Goal: Check status: Check status

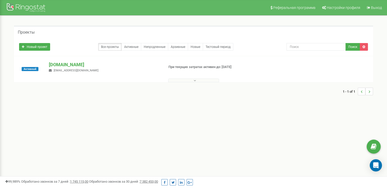
click at [66, 61] on p "[DOMAIN_NAME]" at bounding box center [104, 64] width 111 height 7
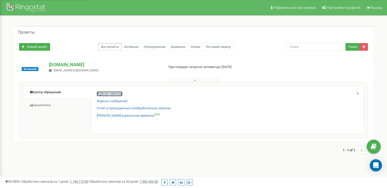
click at [110, 93] on link "Журнал звонков" at bounding box center [110, 93] width 26 height 5
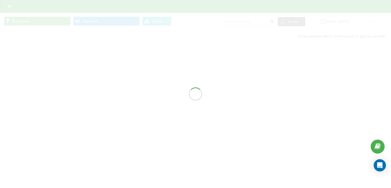
click at [348, 21] on div at bounding box center [195, 94] width 391 height 188
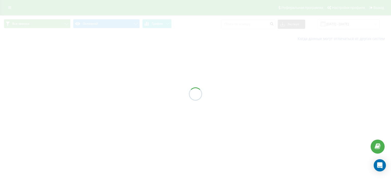
click at [347, 25] on div at bounding box center [195, 94] width 391 height 188
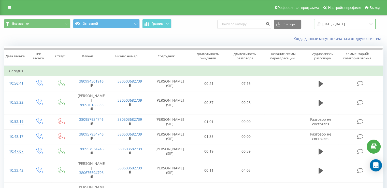
click at [351, 24] on input "[DATE] - [DATE]" at bounding box center [345, 24] width 62 height 10
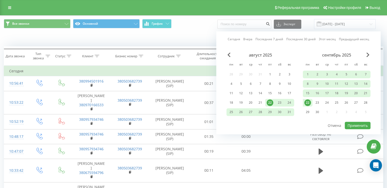
click at [310, 100] on div "22" at bounding box center [308, 103] width 10 height 8
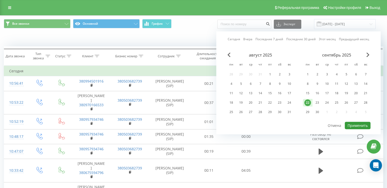
drag, startPoint x: 364, startPoint y: 124, endPoint x: 357, endPoint y: 124, distance: 7.1
click at [364, 124] on button "Применить" at bounding box center [358, 125] width 26 height 7
type input "[DATE] - [DATE]"
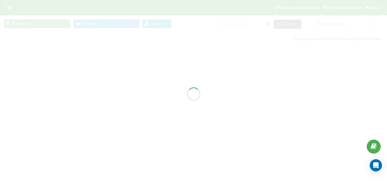
click at [166, 26] on button "График" at bounding box center [156, 23] width 29 height 9
